Goal: Book appointment/travel/reservation

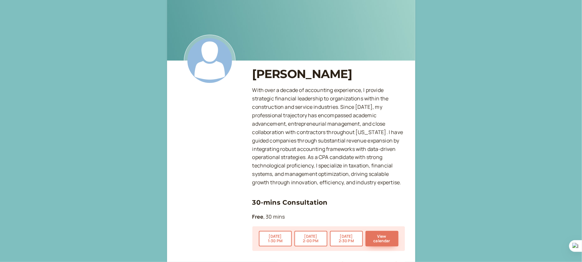
scroll to position [63, 0]
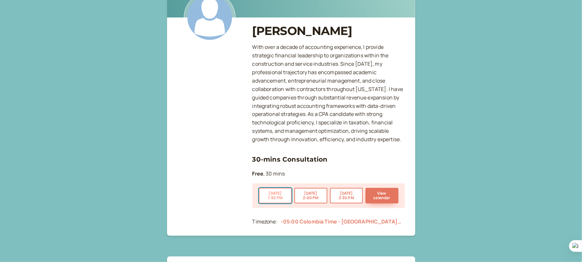
click at [280, 196] on button "[DATE] 1:30 PM" at bounding box center [275, 196] width 33 height 16
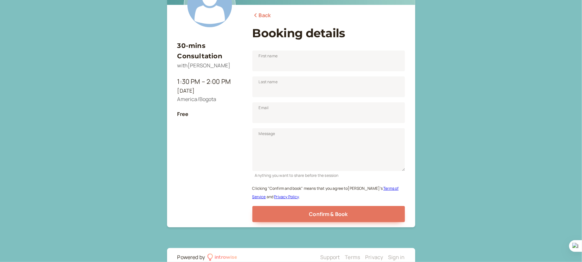
scroll to position [90, 0]
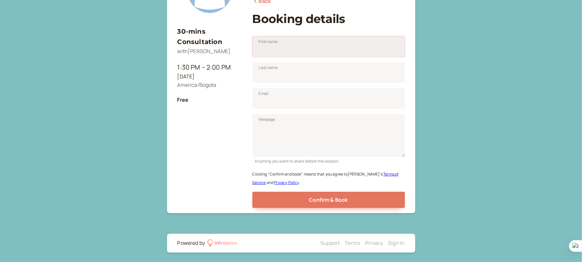
click at [280, 48] on input "First name" at bounding box center [329, 46] width 153 height 21
click at [280, 47] on input "First name" at bounding box center [329, 46] width 153 height 21
type input "Isneidy"
click at [297, 72] on input "Last name" at bounding box center [329, 72] width 153 height 21
type input "Toro"
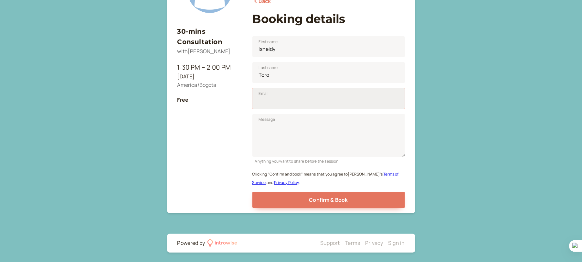
click at [281, 95] on input "Email" at bounding box center [329, 98] width 153 height 21
type input "[EMAIL_ADDRESS][DOMAIN_NAME]"
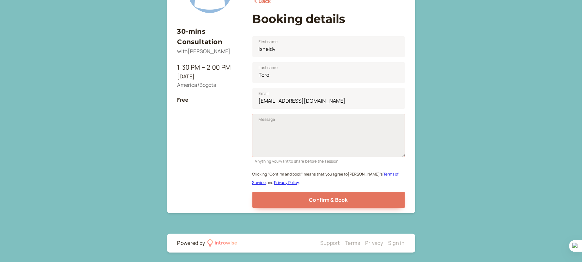
click at [275, 138] on textarea "Message" at bounding box center [329, 135] width 153 height 43
type textarea "class"
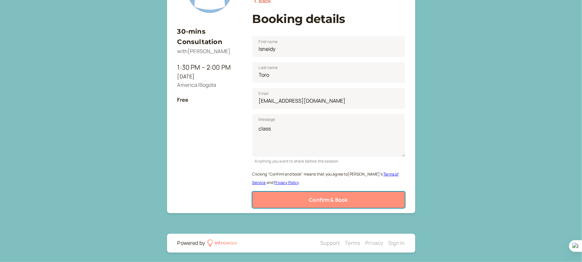
click at [321, 196] on span "Confirm & Book" at bounding box center [328, 199] width 39 height 7
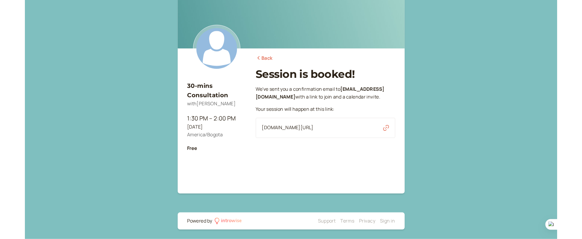
scroll to position [27, 0]
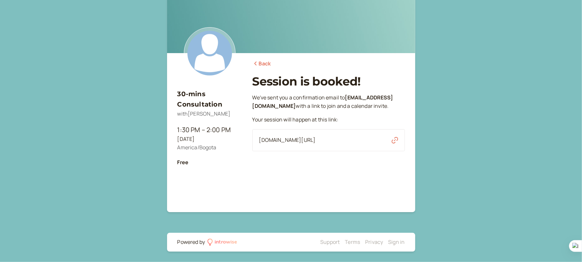
click at [394, 143] on icon "button" at bounding box center [395, 140] width 6 height 6
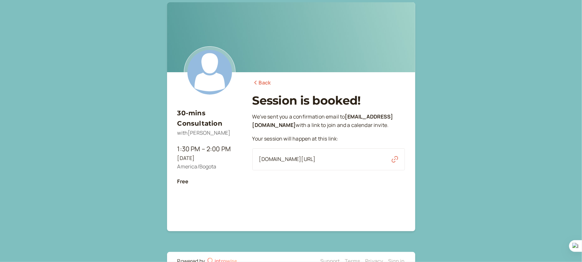
scroll to position [0, 0]
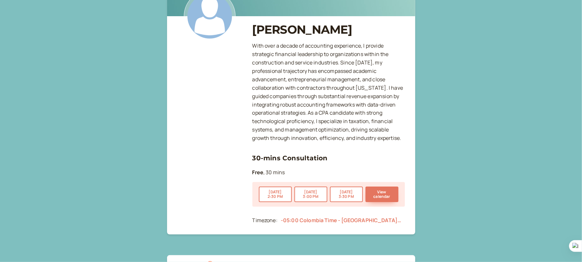
scroll to position [51, 0]
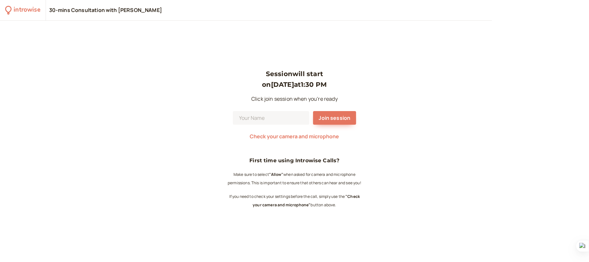
click at [379, 96] on div "Session will start on Oct 9 at 1:30 PM Click join session when you're ready Joi…" at bounding box center [294, 141] width 589 height 241
click at [334, 121] on span "Join session" at bounding box center [335, 117] width 32 height 7
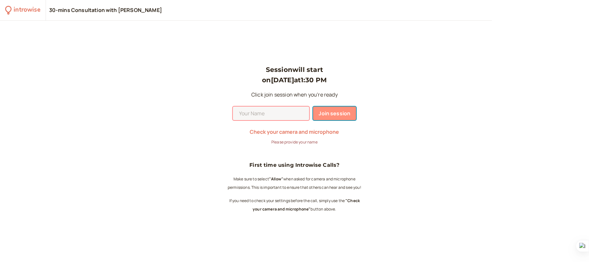
click at [341, 114] on span "Join session" at bounding box center [335, 113] width 32 height 7
click at [288, 111] on input at bounding box center [271, 113] width 76 height 14
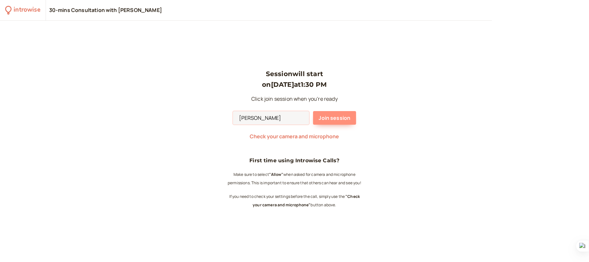
type input "Isneidy Toro"
click at [331, 116] on span "Join session" at bounding box center [335, 117] width 32 height 7
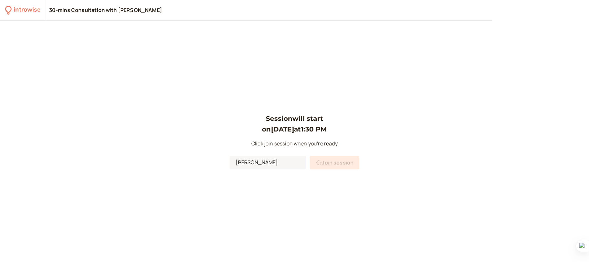
click at [382, 88] on div "Session will start on Oct 9 at 1:30 PM Click join session when you're ready Isn…" at bounding box center [294, 141] width 589 height 241
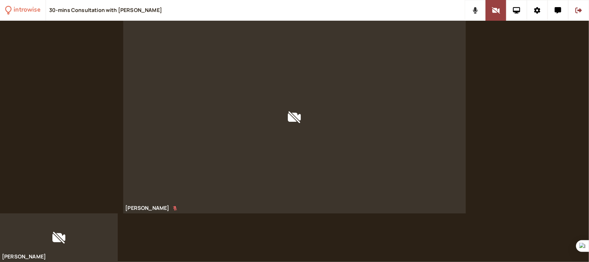
click at [474, 12] on icon at bounding box center [475, 10] width 5 height 6
click at [494, 8] on icon at bounding box center [495, 10] width 8 height 6
click at [493, 12] on icon at bounding box center [495, 10] width 7 height 5
click at [495, 16] on button at bounding box center [495, 10] width 21 height 21
click at [519, 10] on icon at bounding box center [516, 10] width 7 height 6
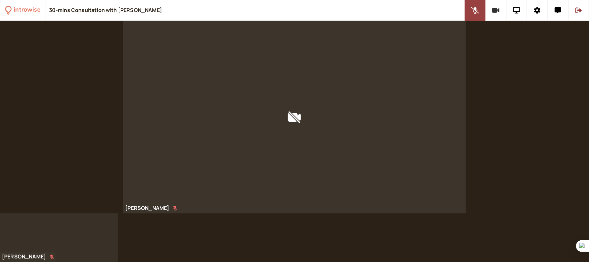
click at [499, 10] on icon at bounding box center [495, 10] width 7 height 5
click at [518, 12] on icon at bounding box center [516, 10] width 7 height 6
click at [535, 11] on icon at bounding box center [537, 10] width 6 height 6
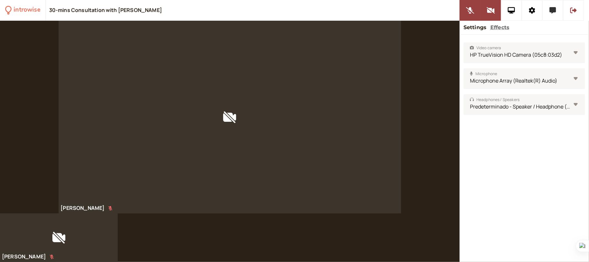
click at [548, 8] on button at bounding box center [552, 10] width 21 height 21
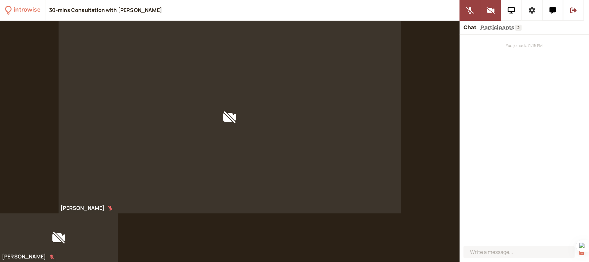
click at [529, 10] on icon at bounding box center [532, 10] width 6 height 6
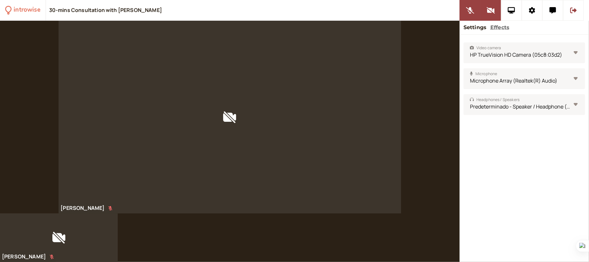
click at [417, 88] on div "[PERSON_NAME]" at bounding box center [229, 117] width 459 height 192
click at [529, 12] on icon at bounding box center [532, 10] width 6 height 6
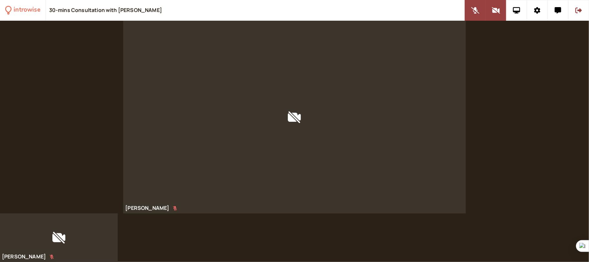
click at [526, 146] on div "Marita Lopez" at bounding box center [294, 117] width 589 height 192
click at [515, 10] on icon at bounding box center [516, 10] width 7 height 6
click at [518, 14] on button at bounding box center [516, 10] width 21 height 21
click at [516, 45] on div "[PERSON_NAME]" at bounding box center [294, 117] width 589 height 192
click at [87, 7] on div "30-mins Consultation with Marita Lopez" at bounding box center [105, 10] width 113 height 7
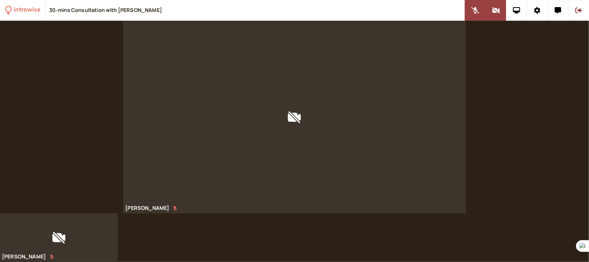
click at [580, 91] on div "[PERSON_NAME]" at bounding box center [294, 117] width 589 height 192
drag, startPoint x: 233, startPoint y: 242, endPoint x: 233, endPoint y: 261, distance: 18.8
click at [233, 243] on div at bounding box center [294, 141] width 589 height 241
click at [543, 99] on div "[PERSON_NAME]" at bounding box center [294, 117] width 589 height 192
click at [504, 144] on div "[PERSON_NAME]" at bounding box center [294, 117] width 589 height 192
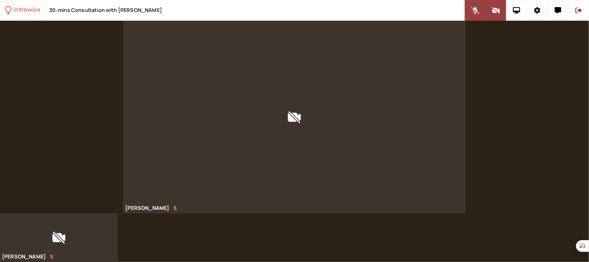
click at [498, 115] on div "[PERSON_NAME]" at bounding box center [294, 117] width 589 height 192
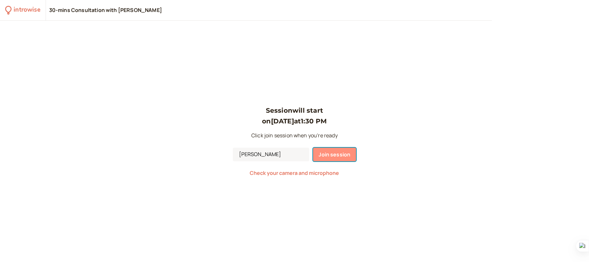
click at [337, 156] on span "Join session" at bounding box center [335, 154] width 32 height 7
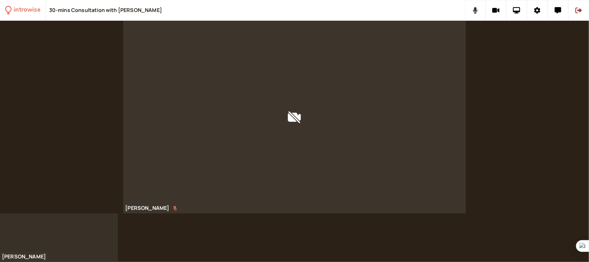
click at [477, 12] on icon at bounding box center [475, 10] width 5 height 6
click at [490, 14] on button at bounding box center [495, 10] width 21 height 21
click at [509, 90] on div "[PERSON_NAME]" at bounding box center [294, 117] width 589 height 192
click at [518, 112] on div "[PERSON_NAME]" at bounding box center [294, 117] width 589 height 192
click at [494, 97] on div "[PERSON_NAME]" at bounding box center [294, 117] width 589 height 192
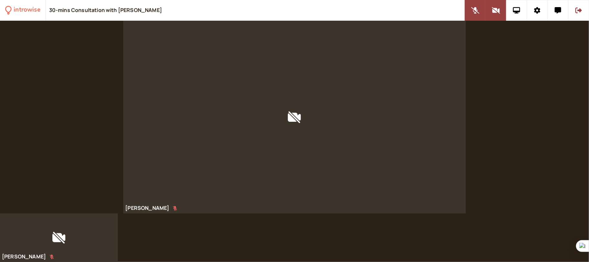
click at [73, 96] on div "[PERSON_NAME]" at bounding box center [294, 117] width 589 height 192
click at [285, 106] on div at bounding box center [294, 117] width 342 height 192
click at [533, 107] on div "[PERSON_NAME]" at bounding box center [294, 117] width 589 height 192
click at [506, 106] on div "[PERSON_NAME]" at bounding box center [294, 117] width 589 height 192
click at [484, 109] on div "[PERSON_NAME]" at bounding box center [294, 117] width 589 height 192
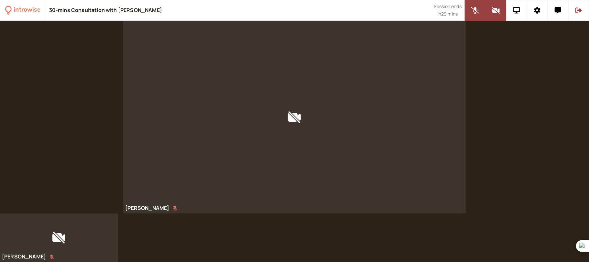
click at [551, 105] on div "[PERSON_NAME]" at bounding box center [294, 117] width 589 height 192
click at [502, 53] on div "[PERSON_NAME]" at bounding box center [294, 117] width 589 height 192
click at [513, 12] on icon at bounding box center [516, 10] width 7 height 6
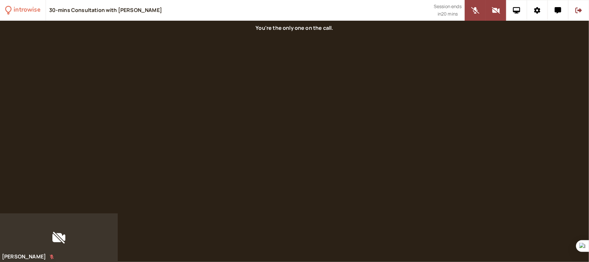
click at [370, 96] on div at bounding box center [294, 117] width 589 height 192
click at [574, 11] on button at bounding box center [578, 10] width 21 height 21
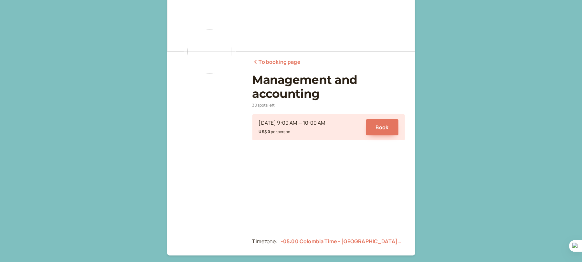
scroll to position [29, 0]
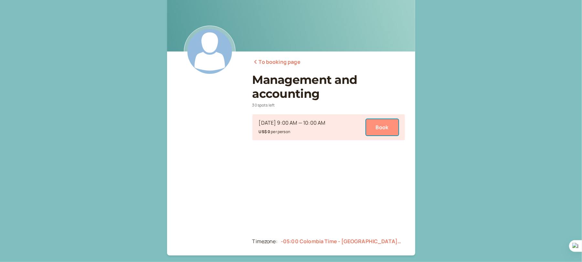
click at [377, 125] on button "Book" at bounding box center [382, 127] width 32 height 16
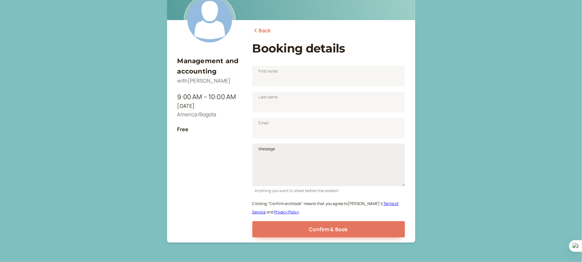
scroll to position [47, 0]
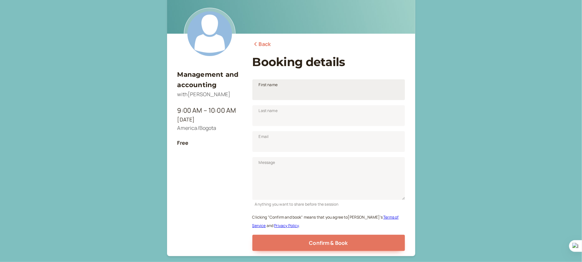
click at [273, 86] on span "First name" at bounding box center [268, 84] width 19 height 6
click at [273, 86] on input "First name" at bounding box center [329, 89] width 153 height 21
drag, startPoint x: 282, startPoint y: 109, endPoint x: 280, endPoint y: 121, distance: 11.8
click at [282, 109] on input "Last name" at bounding box center [329, 115] width 153 height 21
click at [280, 138] on input "Email" at bounding box center [329, 141] width 153 height 21
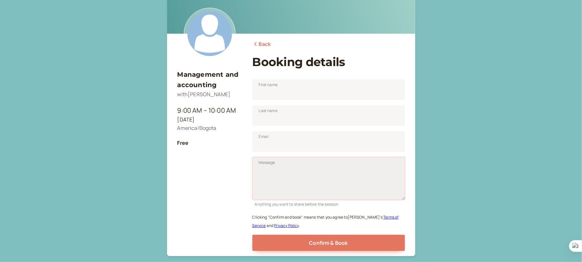
click at [273, 170] on textarea "Message" at bounding box center [329, 178] width 153 height 43
click at [454, 106] on div "Management and accounting with Marita Lopez 9:00 AM – 10:00 AM Sat, Oct 11 Amer…" at bounding box center [291, 129] width 582 height 352
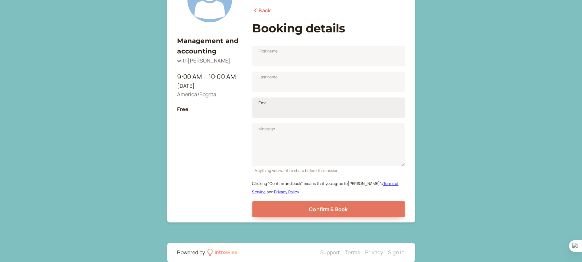
scroll to position [90, 0]
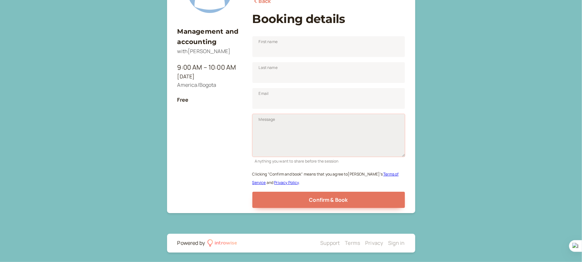
click at [306, 140] on textarea "Message" at bounding box center [329, 135] width 153 height 43
drag, startPoint x: 286, startPoint y: 51, endPoint x: 285, endPoint y: 66, distance: 15.3
click at [286, 51] on input "First name" at bounding box center [329, 46] width 153 height 21
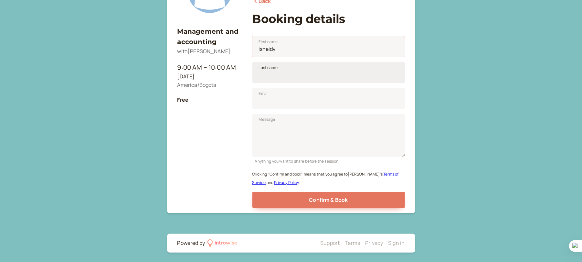
type input "isneidy"
click at [280, 78] on input "Last name" at bounding box center [329, 72] width 153 height 21
type input "toro"
click at [275, 99] on input "Email" at bounding box center [329, 98] width 153 height 21
type input "isneidyfranco2000@hotmail.com"
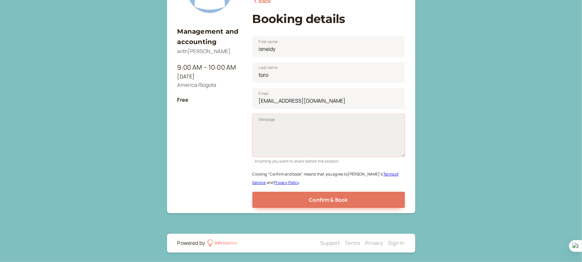
click at [277, 133] on textarea "Message" at bounding box center [329, 135] width 153 height 43
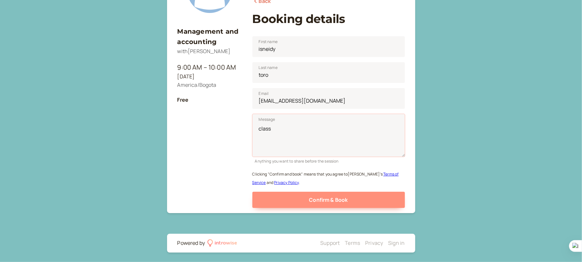
type textarea "class"
click at [329, 200] on span "Confirm & Book" at bounding box center [328, 199] width 39 height 7
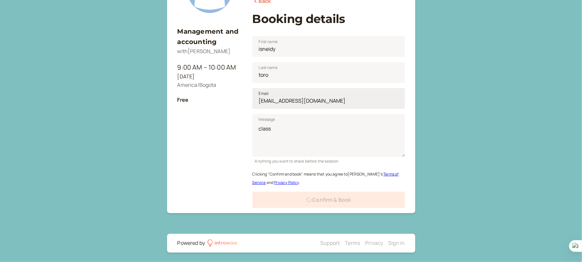
scroll to position [27, 0]
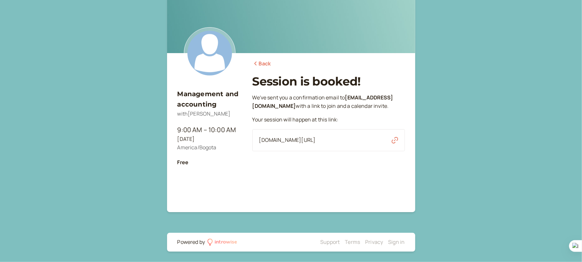
click at [394, 143] on icon "button" at bounding box center [395, 140] width 6 height 6
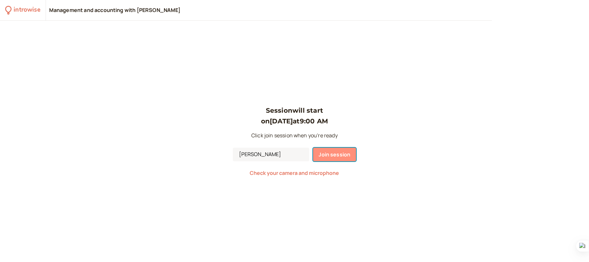
click at [339, 158] on button "Join session" at bounding box center [334, 154] width 43 height 14
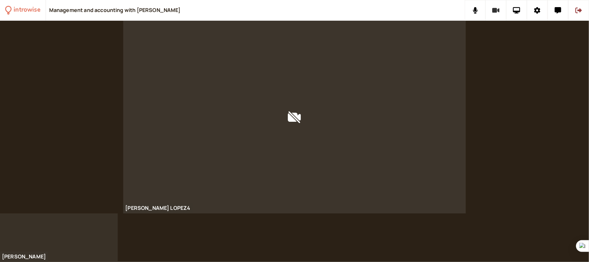
click at [498, 12] on icon at bounding box center [495, 10] width 7 height 6
click at [473, 14] on button at bounding box center [475, 10] width 21 height 21
click at [578, 12] on icon at bounding box center [578, 10] width 6 height 6
